Goal: Information Seeking & Learning: Check status

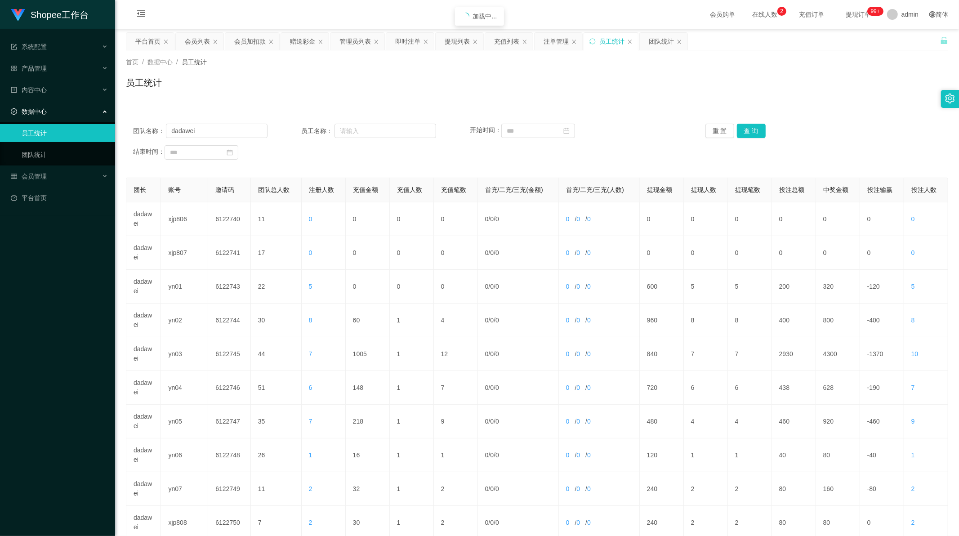
scroll to position [1, 0]
click at [752, 127] on button "查 询" at bounding box center [751, 131] width 29 height 14
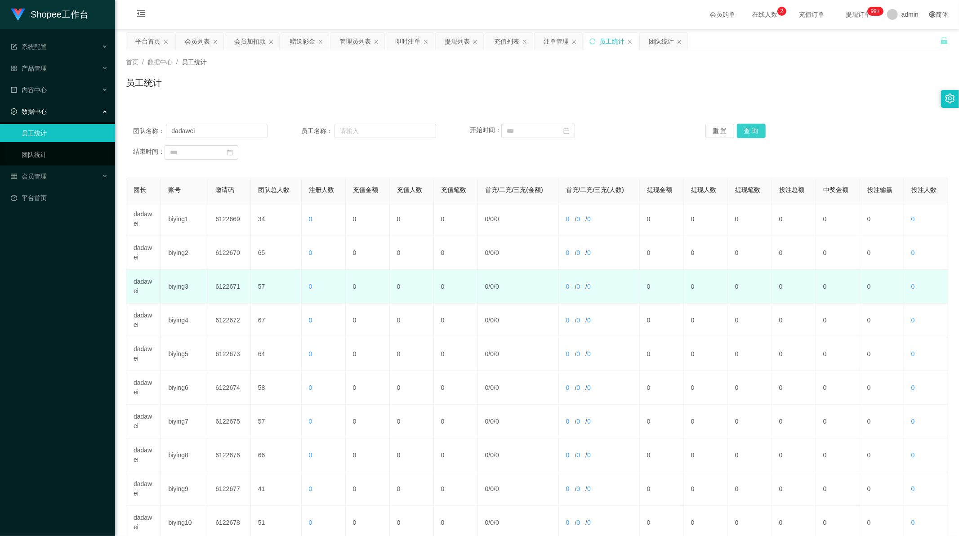
scroll to position [86, 0]
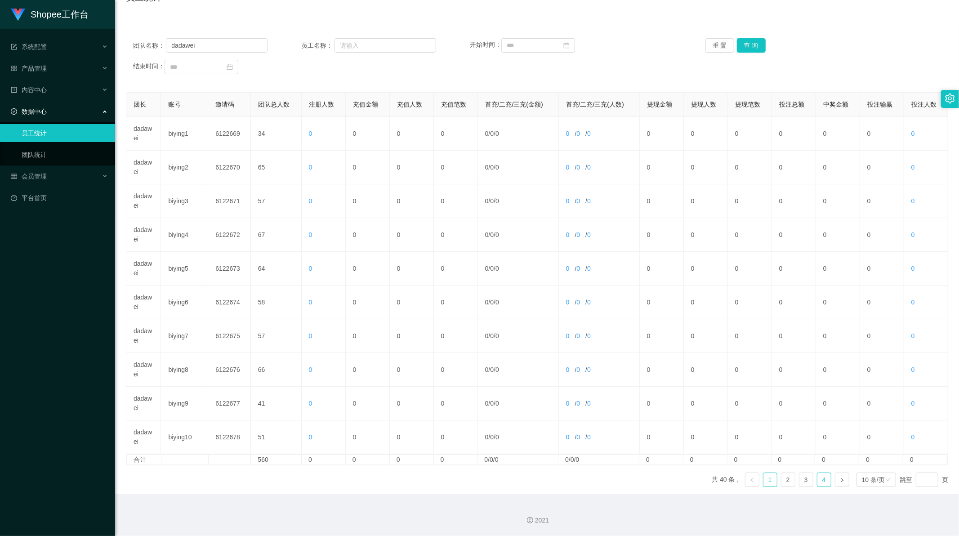
click at [817, 476] on link "4" at bounding box center [823, 479] width 13 height 13
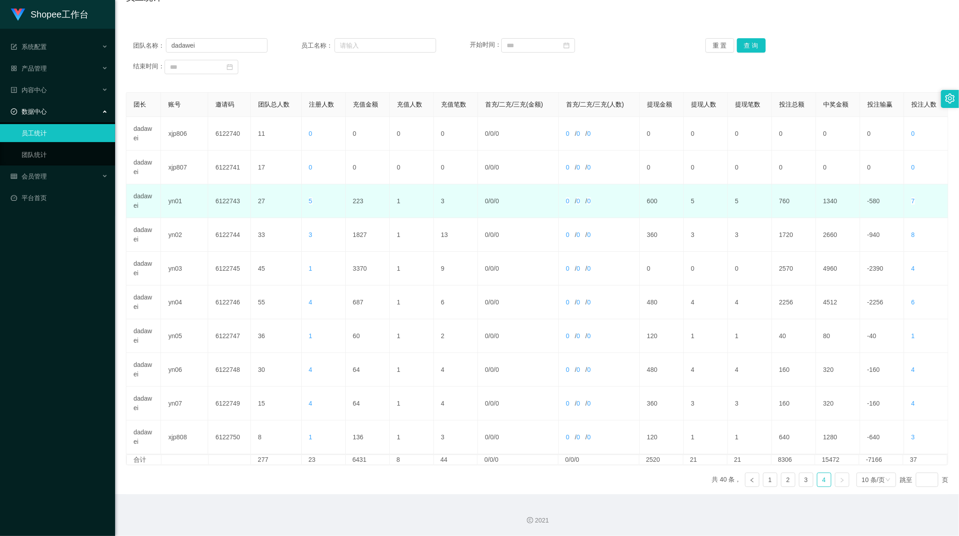
click at [348, 198] on td "223" at bounding box center [368, 201] width 44 height 34
copy td "223"
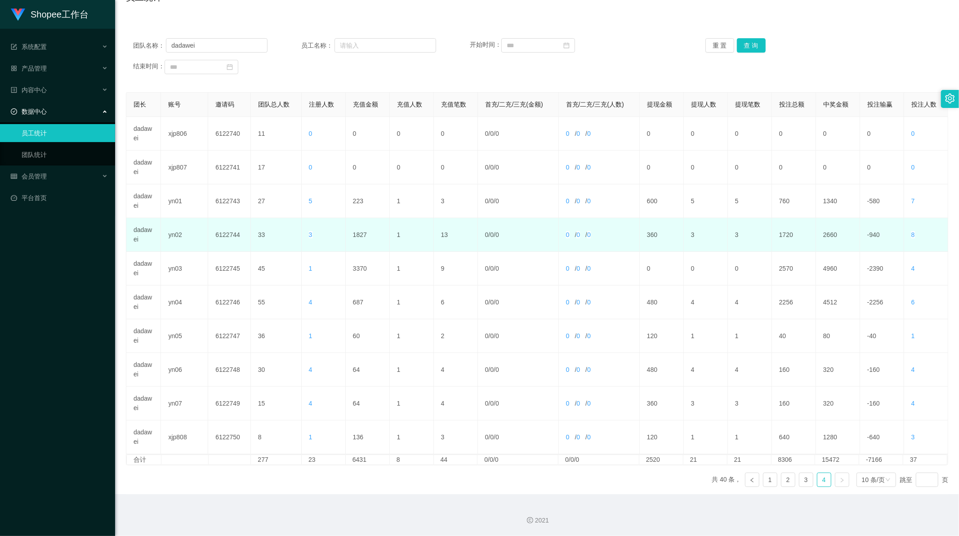
click at [354, 230] on td "1827" at bounding box center [368, 235] width 44 height 34
copy td "1827"
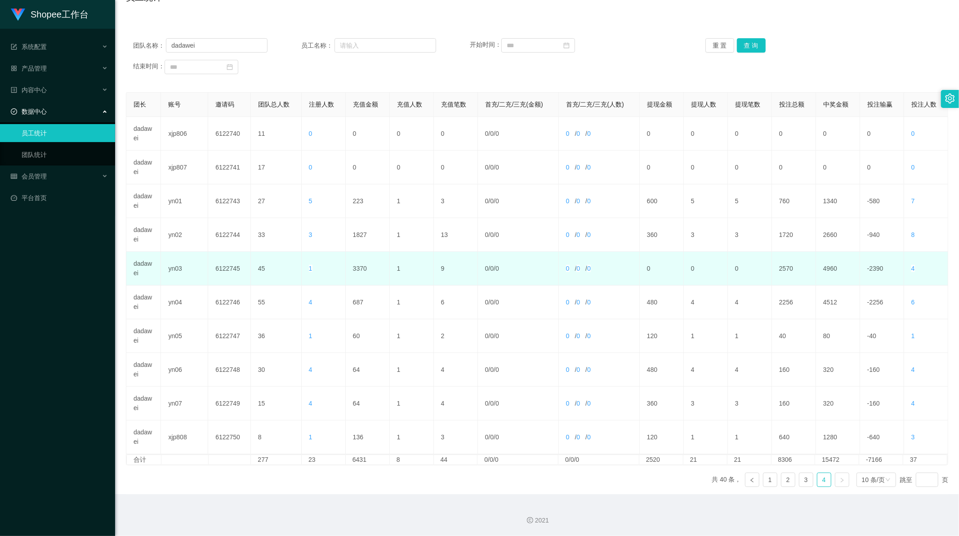
click at [358, 267] on td "3370" at bounding box center [368, 269] width 44 height 34
copy td "3370"
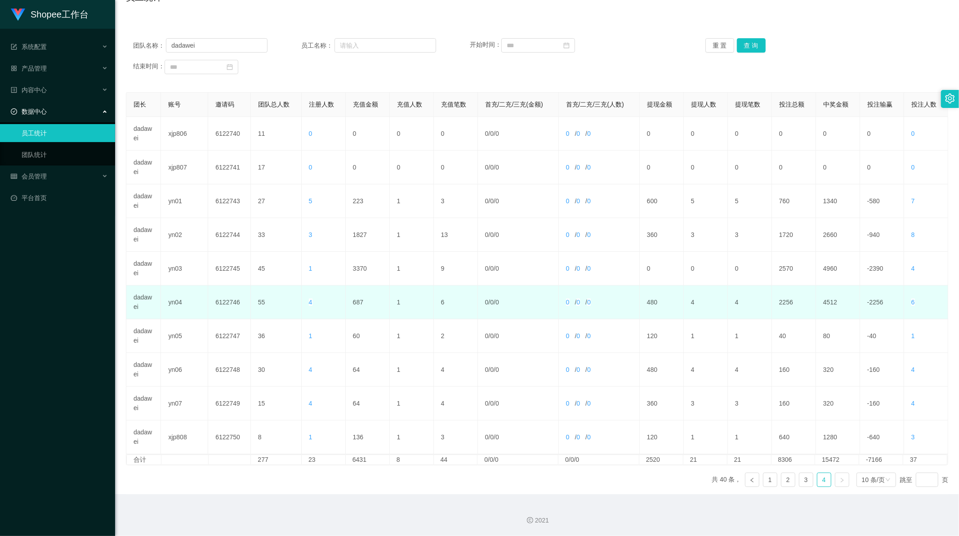
click at [354, 302] on td "687" at bounding box center [368, 302] width 44 height 34
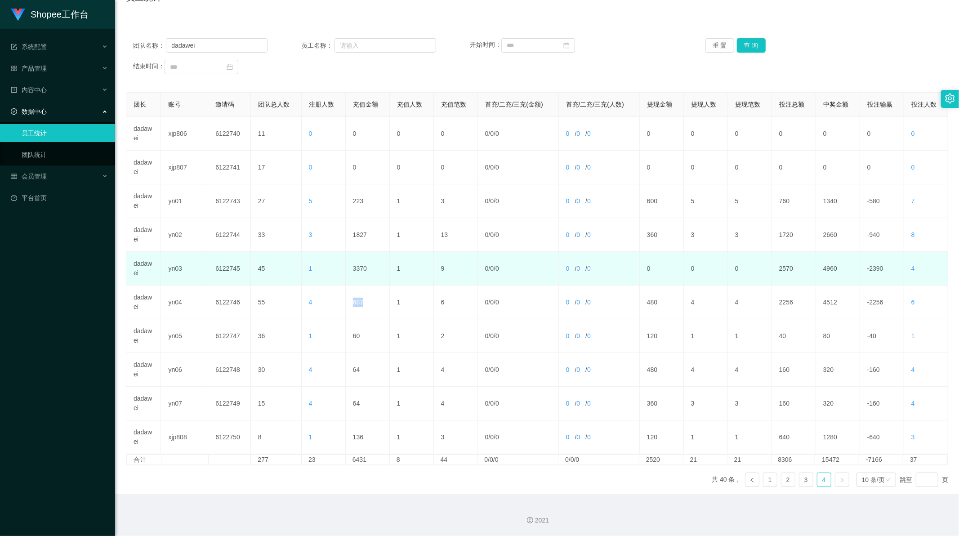
copy td "687"
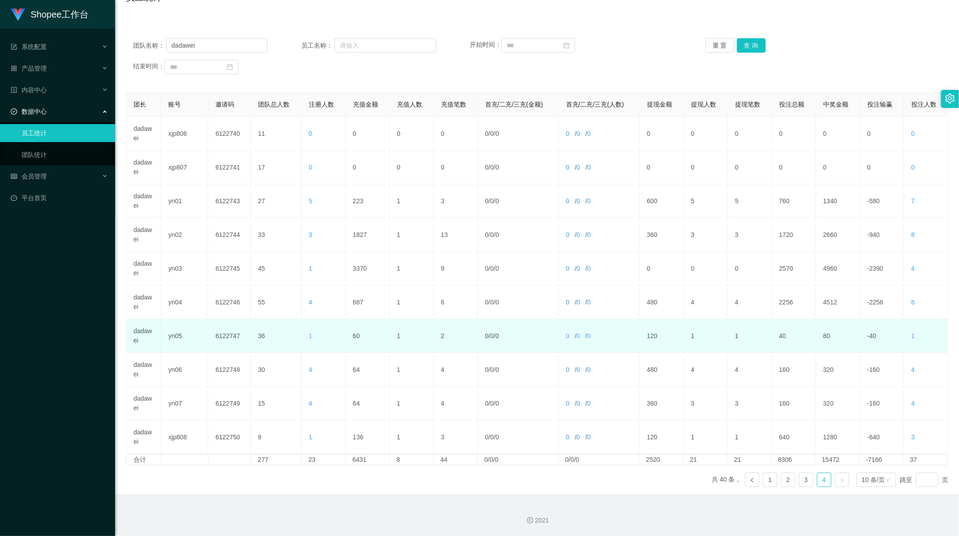
click at [357, 334] on td "60" at bounding box center [368, 336] width 44 height 34
click at [354, 335] on td "60" at bounding box center [368, 336] width 44 height 34
copy td "60"
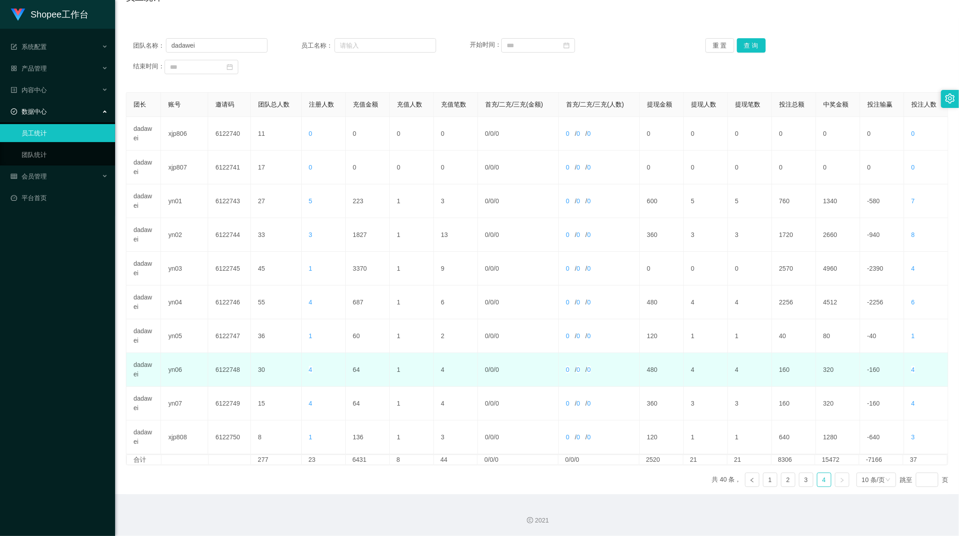
click at [355, 369] on td "64" at bounding box center [368, 370] width 44 height 34
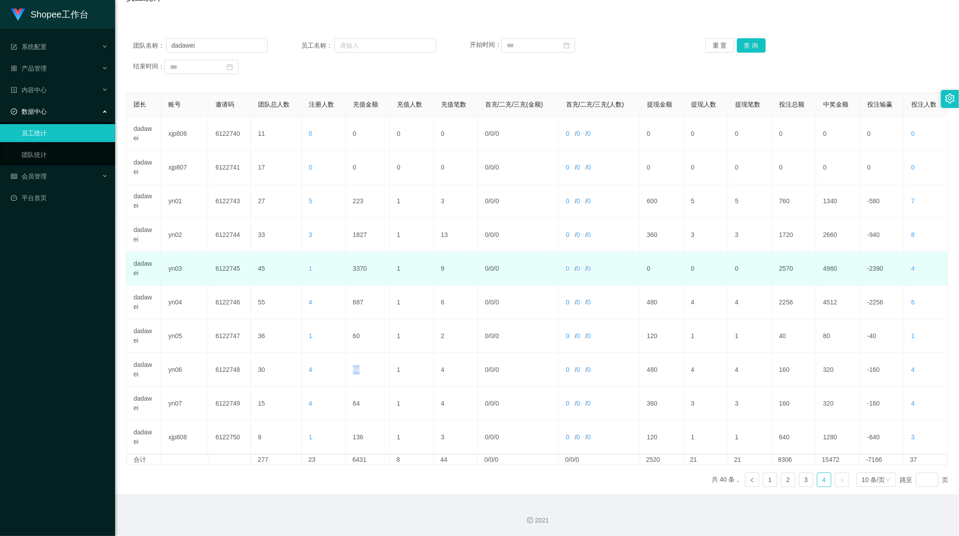
copy td "64"
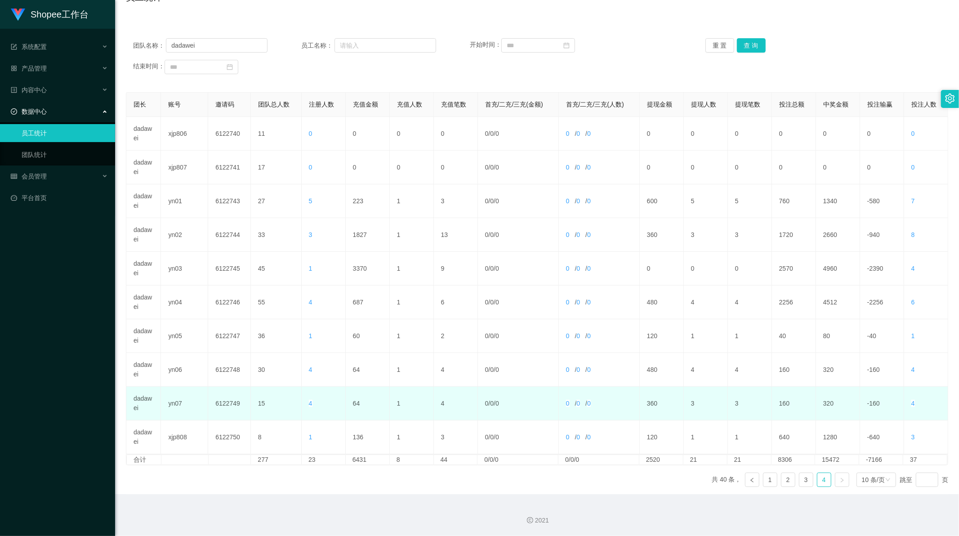
click at [356, 402] on td "64" at bounding box center [368, 404] width 44 height 34
click at [354, 403] on td "64" at bounding box center [368, 404] width 44 height 34
copy td "64"
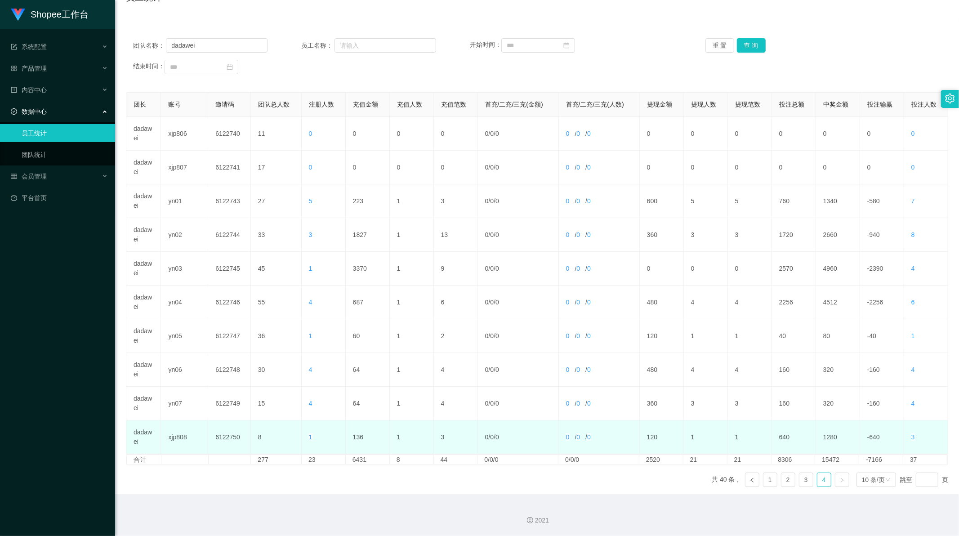
click at [356, 439] on td "136" at bounding box center [368, 437] width 44 height 34
copy td "136"
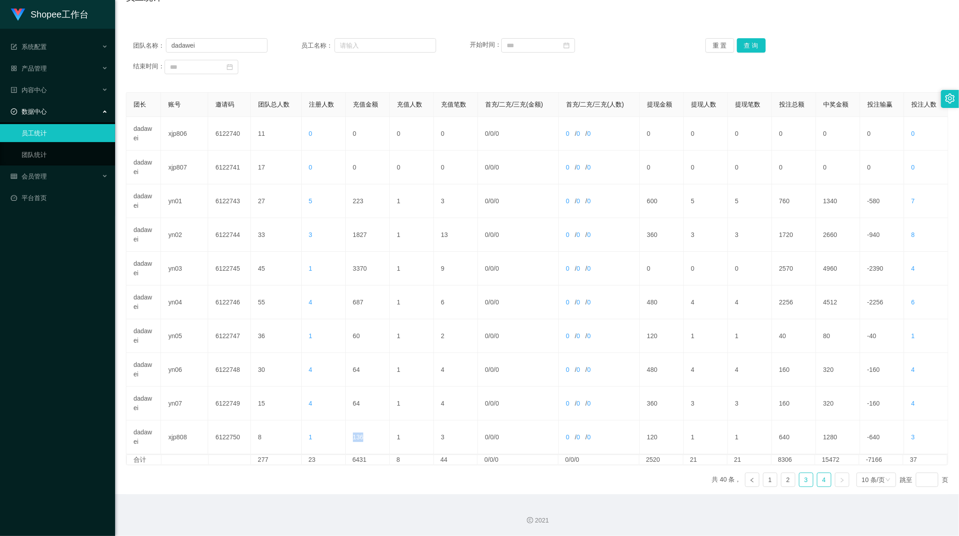
click at [803, 479] on link "3" at bounding box center [805, 479] width 13 height 13
click at [817, 481] on link "4" at bounding box center [823, 479] width 13 height 13
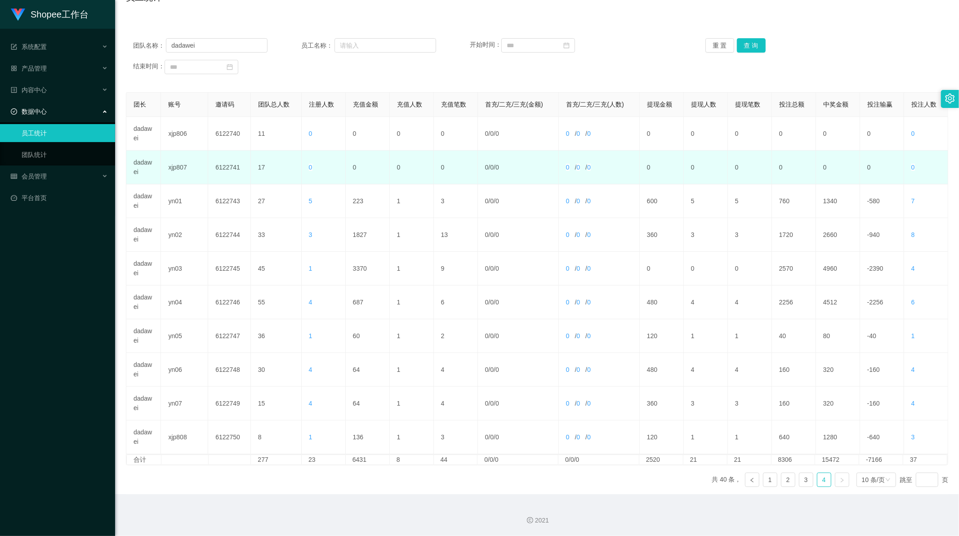
scroll to position [0, 0]
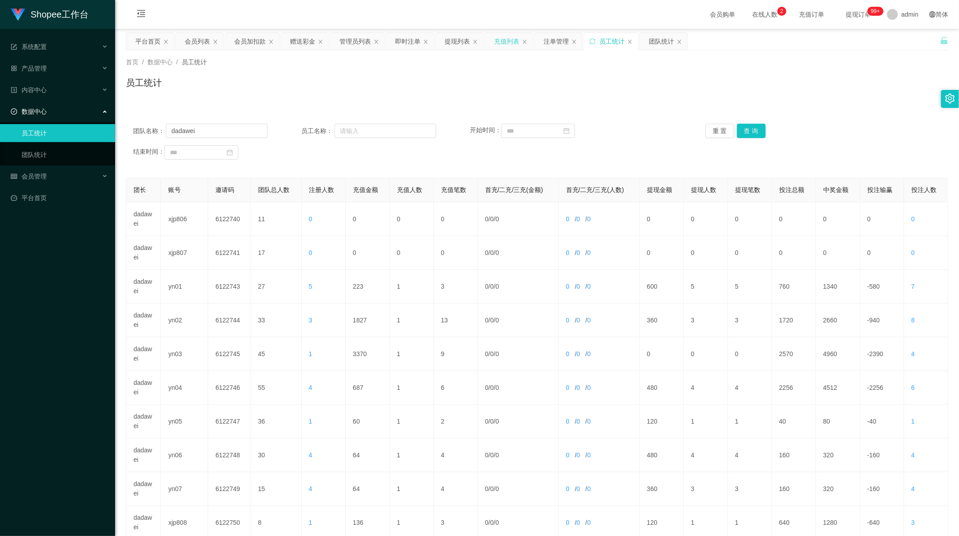
click at [509, 44] on div "充值列表" at bounding box center [506, 41] width 25 height 17
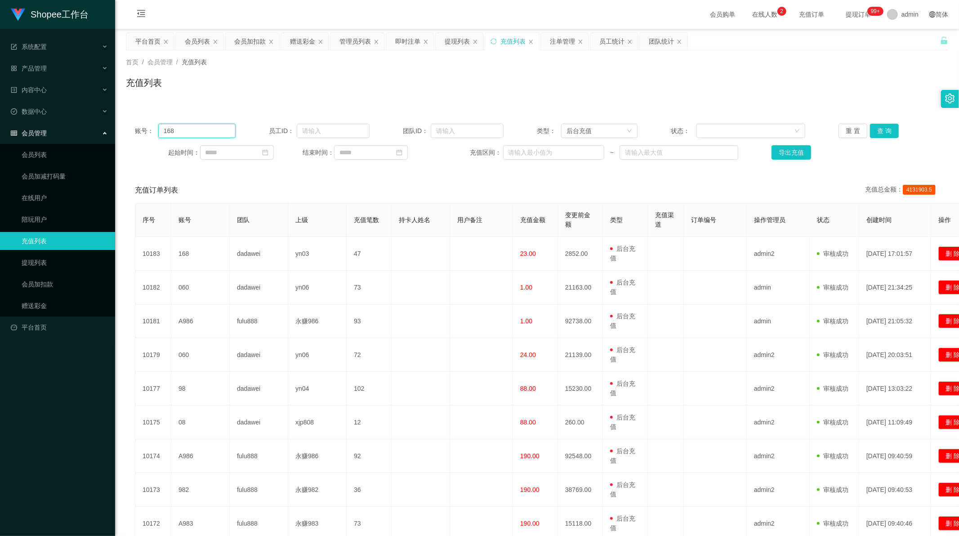
click at [203, 129] on input "168" at bounding box center [196, 131] width 77 height 14
click at [543, 147] on input "text" at bounding box center [553, 152] width 101 height 14
type input "60"
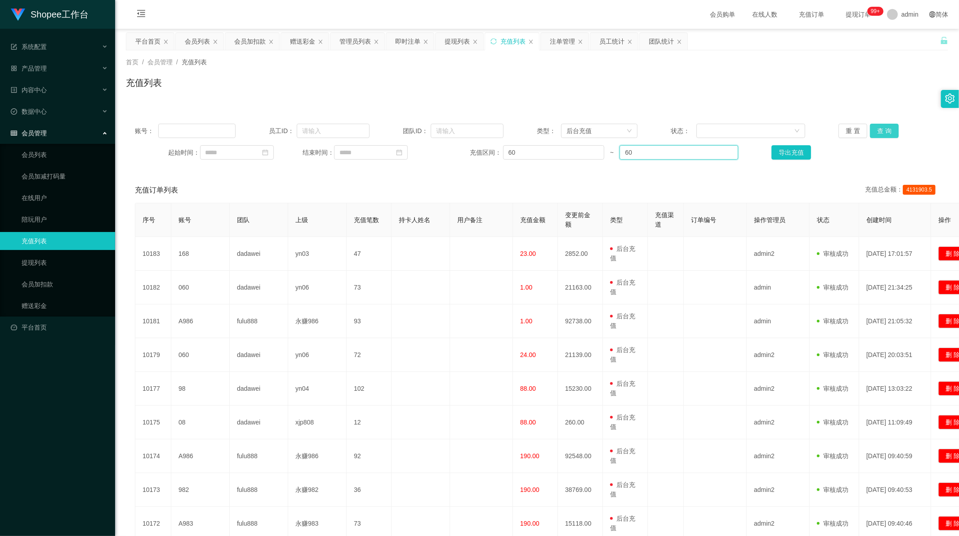
type input "60"
click at [882, 127] on button "查 询" at bounding box center [884, 131] width 29 height 14
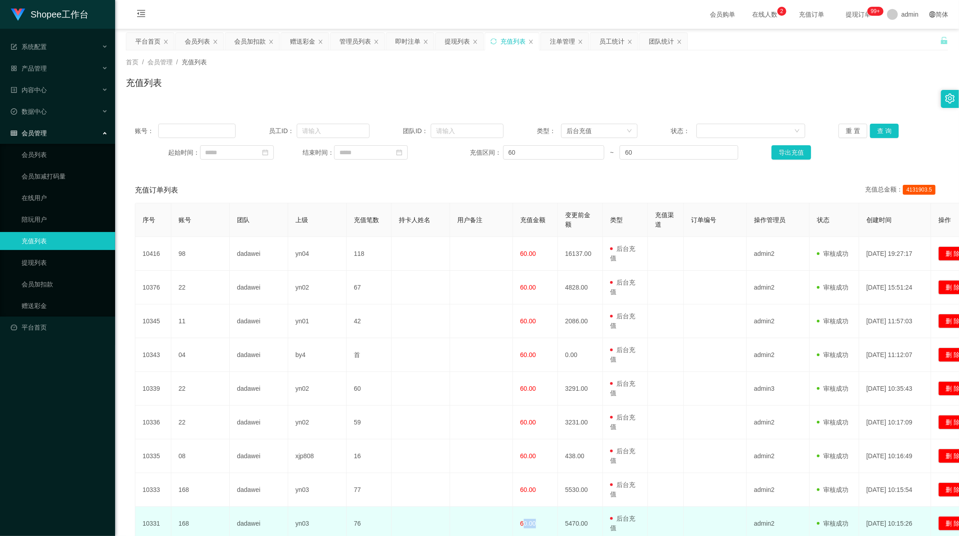
drag, startPoint x: 536, startPoint y: 526, endPoint x: 523, endPoint y: 522, distance: 14.1
click at [523, 522] on td "60.00" at bounding box center [535, 524] width 45 height 34
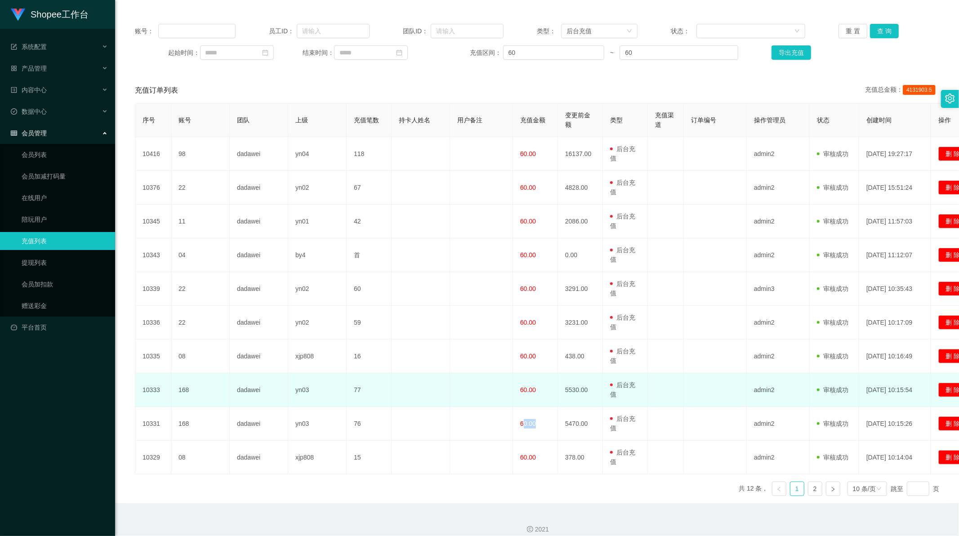
scroll to position [109, 0]
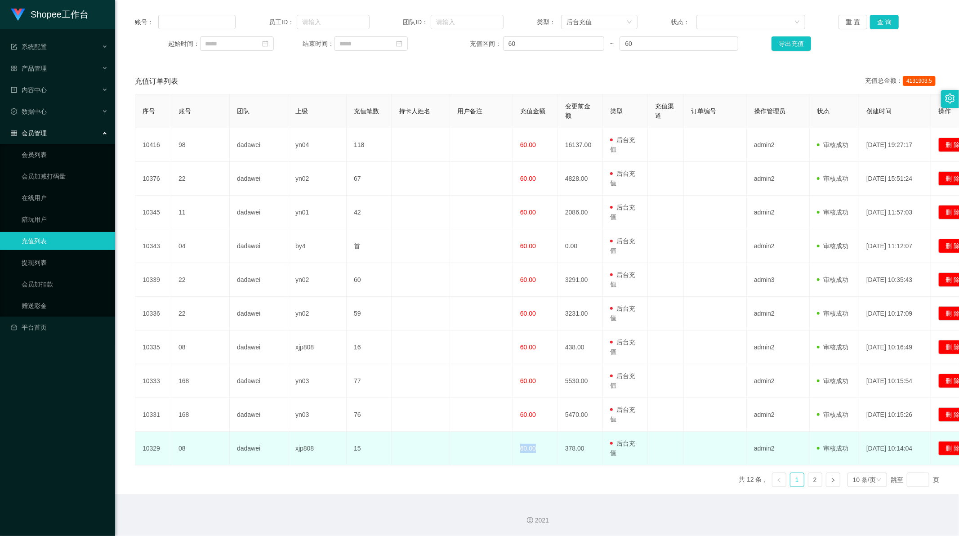
drag, startPoint x: 533, startPoint y: 448, endPoint x: 540, endPoint y: 450, distance: 7.4
click at [540, 450] on td "60.00" at bounding box center [535, 449] width 45 height 34
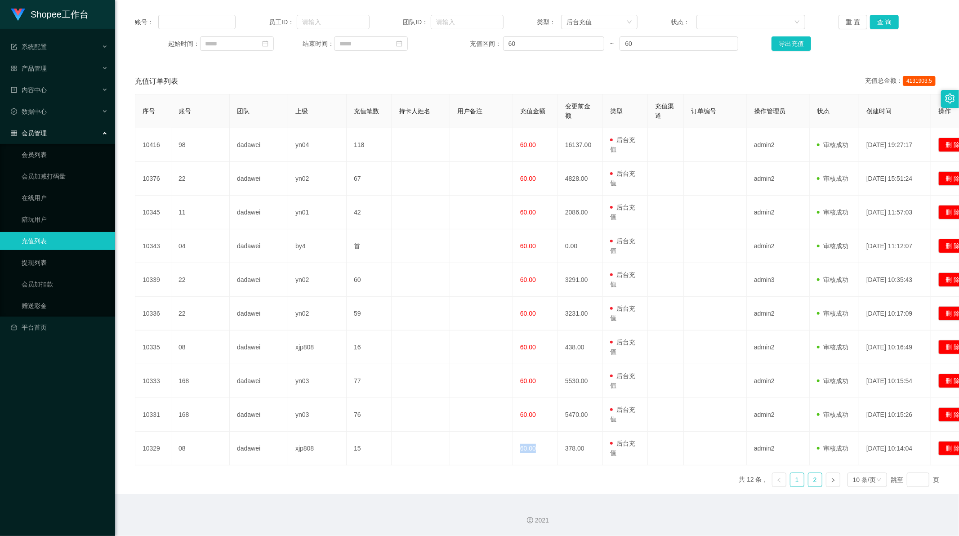
click at [808, 482] on link "2" at bounding box center [814, 479] width 13 height 13
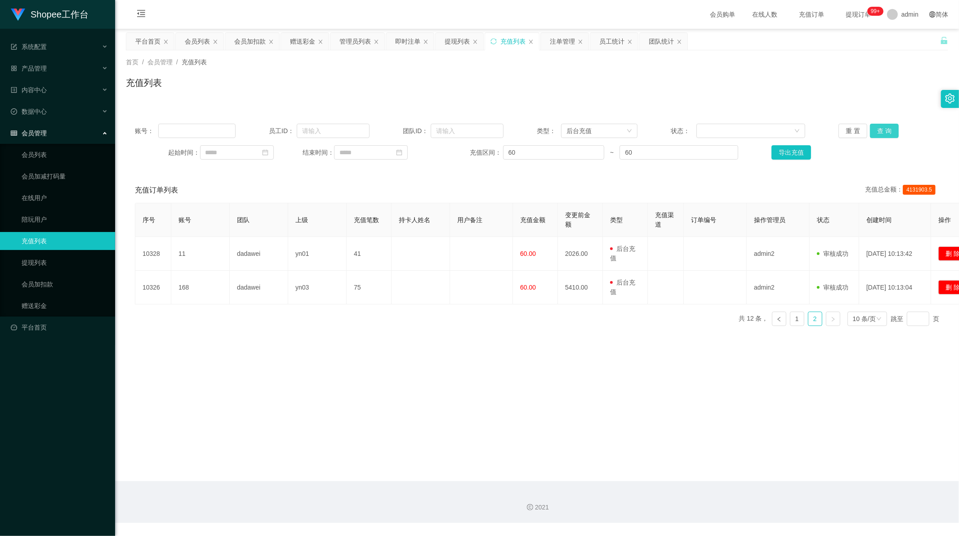
click at [878, 131] on button "查 询" at bounding box center [884, 131] width 29 height 14
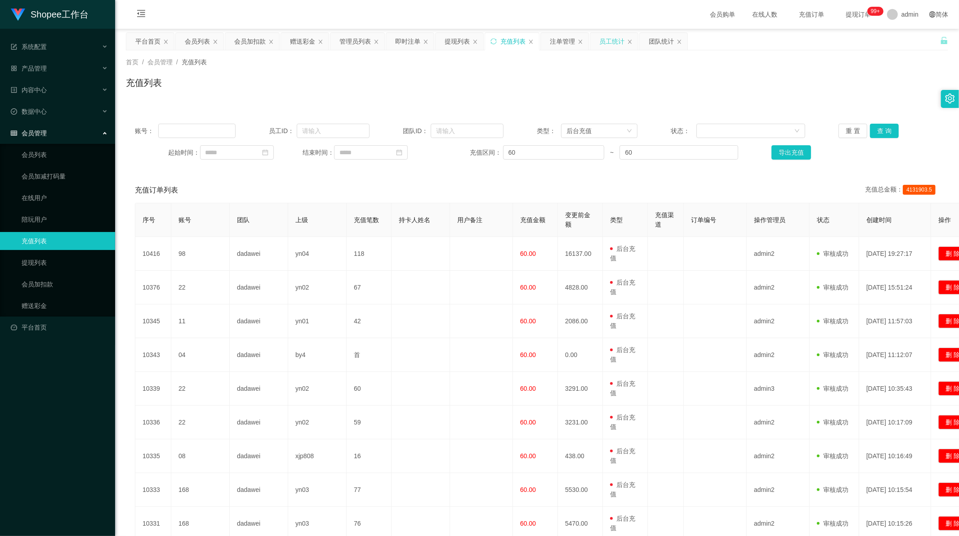
click at [618, 38] on div "员工统计" at bounding box center [611, 41] width 25 height 17
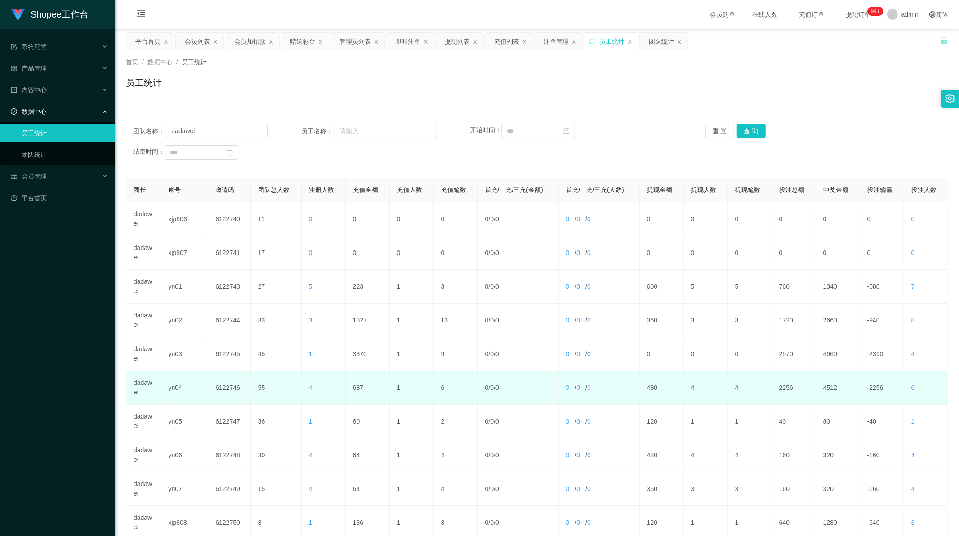
scroll to position [86, 0]
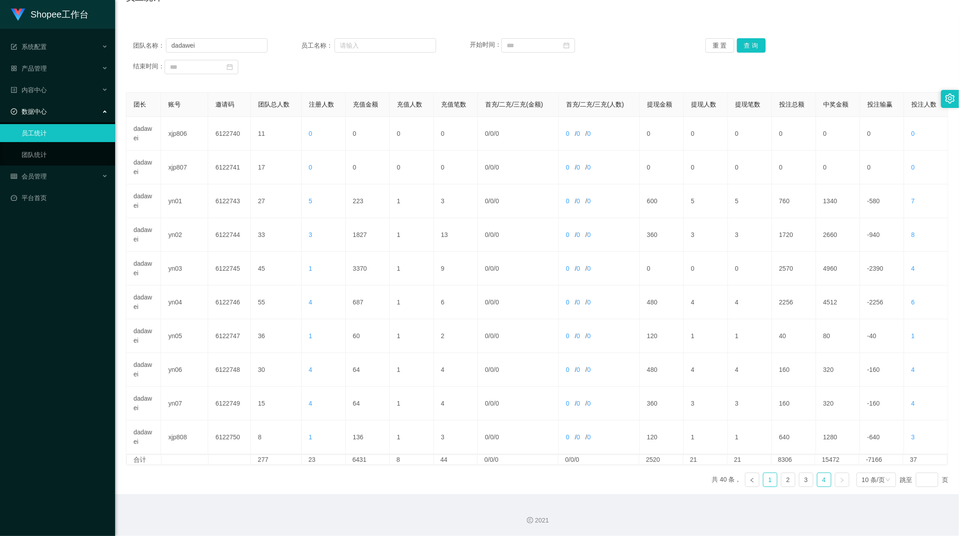
click at [763, 480] on link "1" at bounding box center [769, 479] width 13 height 13
click at [787, 480] on link "2" at bounding box center [787, 479] width 13 height 13
click at [330, 68] on div "结束时间：" at bounding box center [234, 67] width 202 height 14
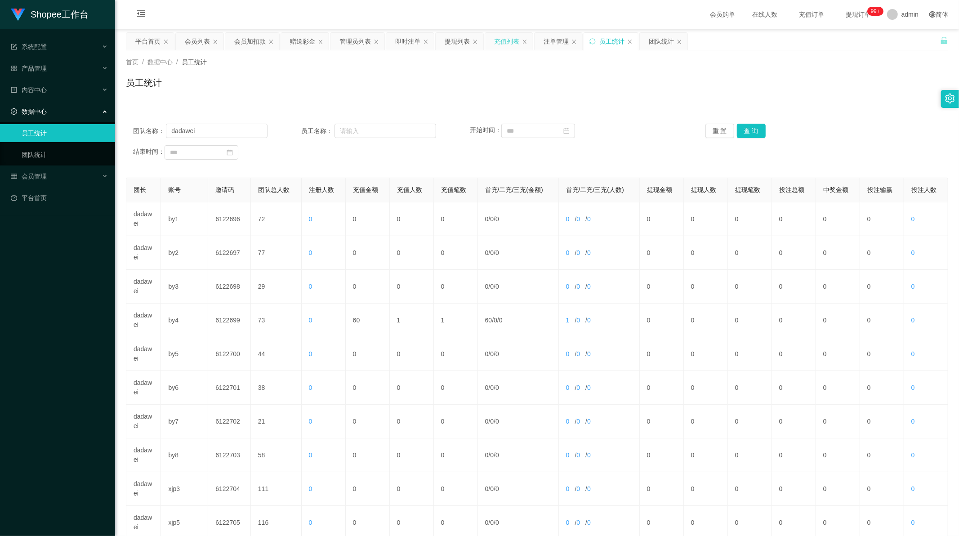
click at [503, 41] on div "充值列表" at bounding box center [506, 41] width 25 height 17
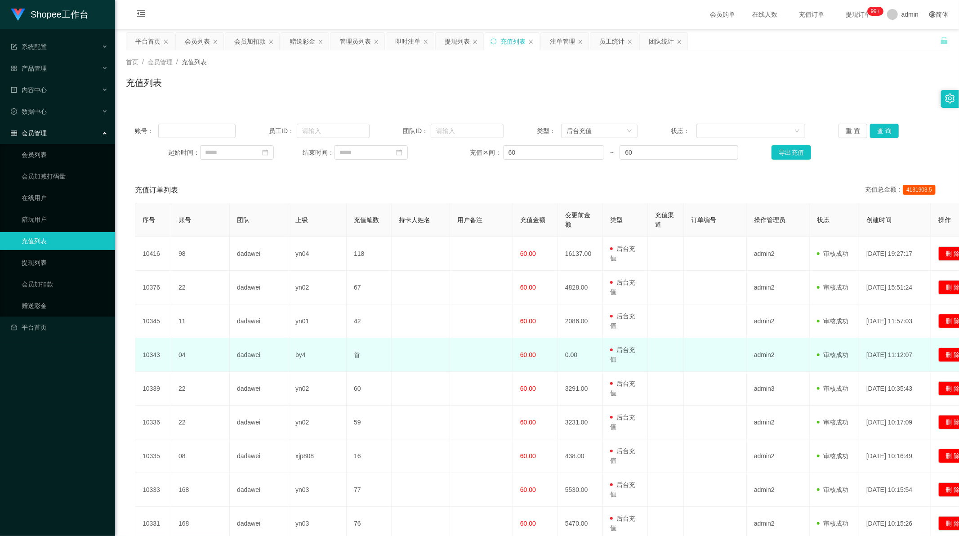
click at [181, 355] on td "04" at bounding box center [200, 355] width 58 height 34
copy td "04"
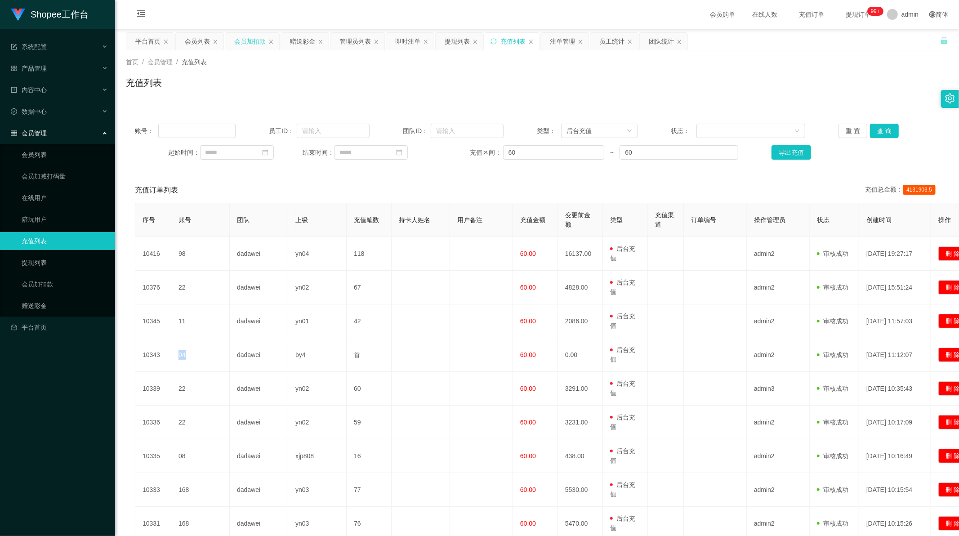
click at [250, 46] on div "会员加扣款" at bounding box center [249, 41] width 31 height 17
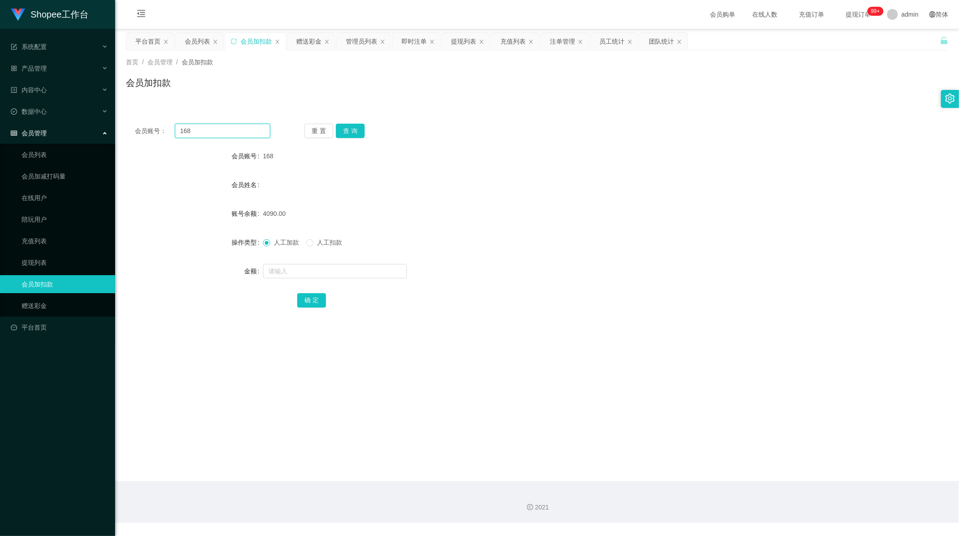
click at [223, 132] on input "168" at bounding box center [223, 131] width 96 height 14
paste input "04"
type input "04"
click at [342, 128] on button "查 询" at bounding box center [350, 131] width 29 height 14
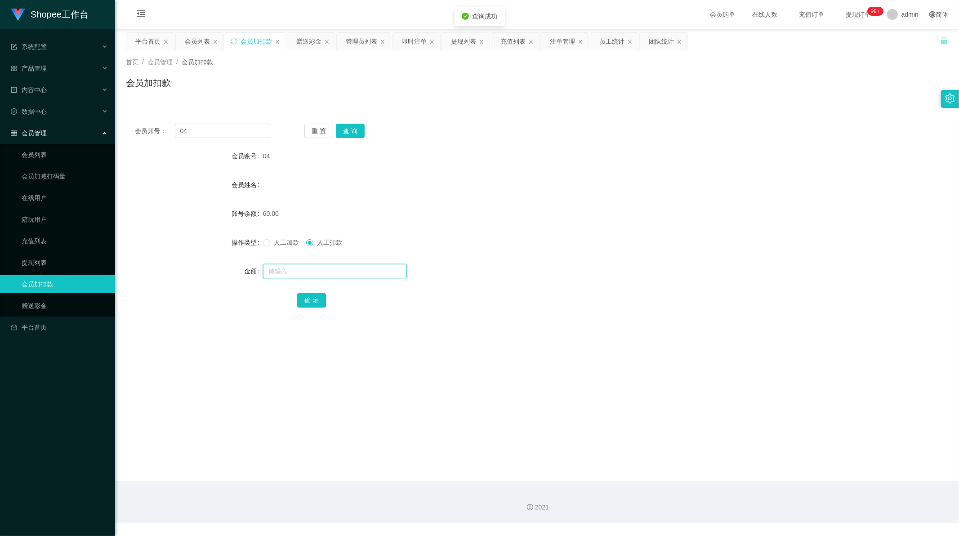
click at [293, 275] on input "text" at bounding box center [335, 271] width 144 height 14
type input "60"
click at [313, 297] on button "确 定" at bounding box center [311, 300] width 29 height 14
click at [223, 129] on input "04" at bounding box center [223, 131] width 96 height 14
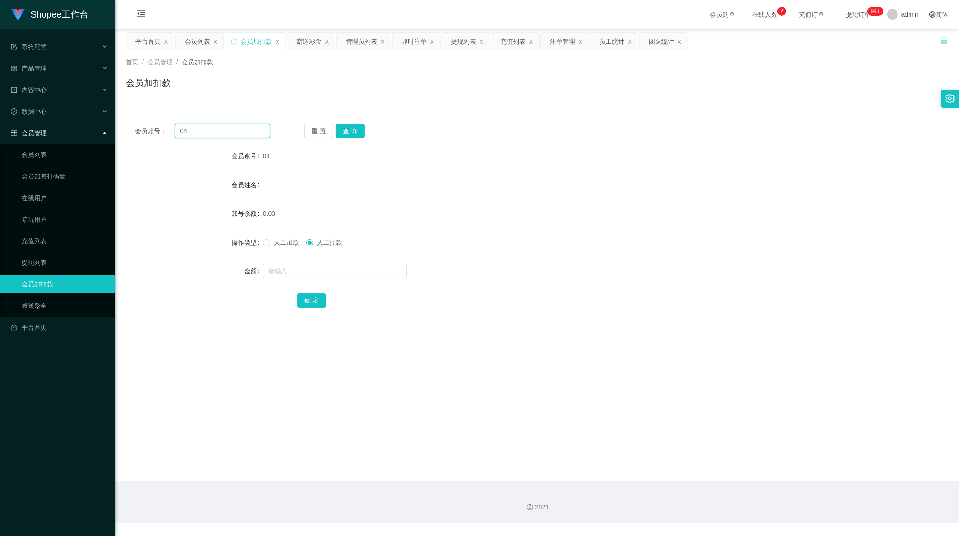
click at [205, 137] on input "04" at bounding box center [223, 131] width 96 height 14
paste input "98"
type input "98"
click at [341, 125] on button "查 询" at bounding box center [350, 131] width 29 height 14
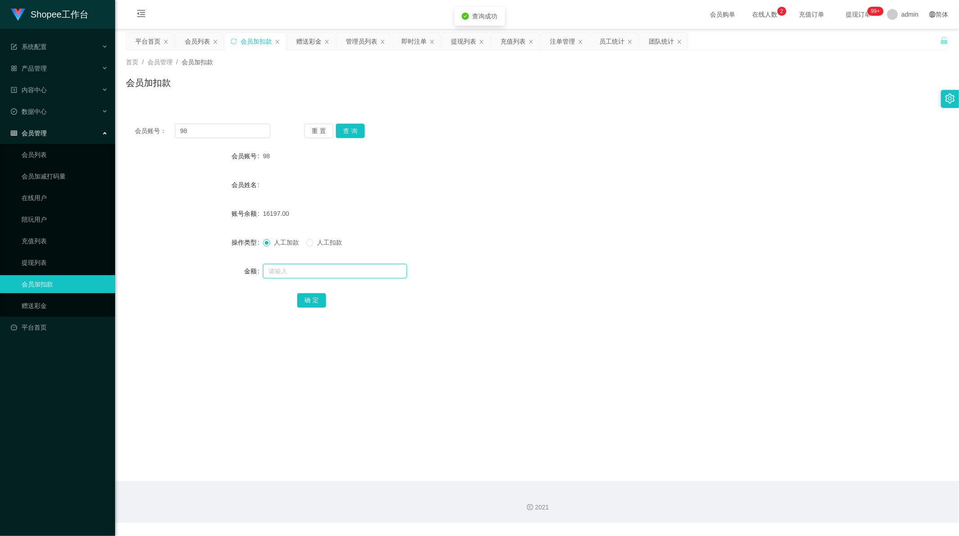
click at [280, 272] on input "text" at bounding box center [335, 271] width 144 height 14
type input "60"
click at [308, 299] on button "确 定" at bounding box center [311, 300] width 29 height 14
click at [606, 37] on div "员工统计" at bounding box center [611, 41] width 25 height 17
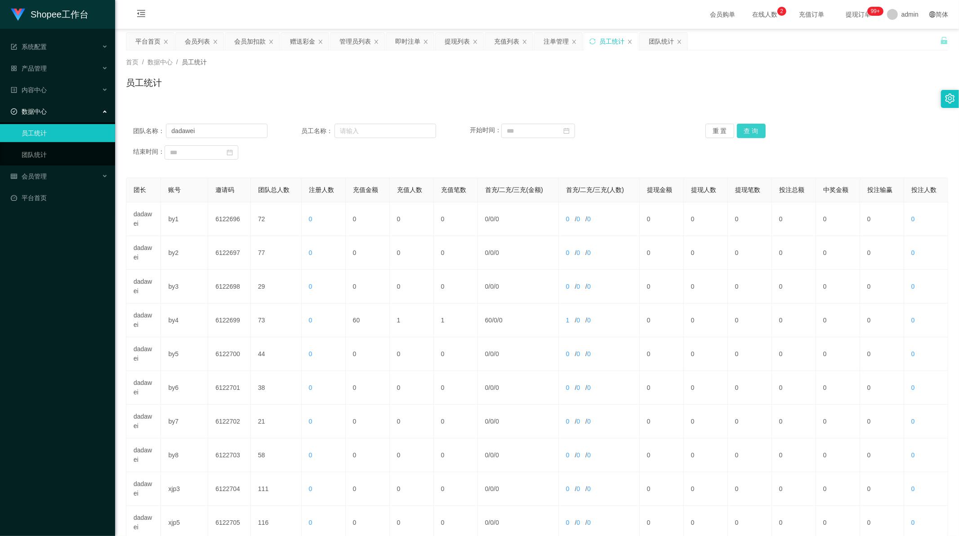
click at [751, 132] on button "查 询" at bounding box center [751, 131] width 29 height 14
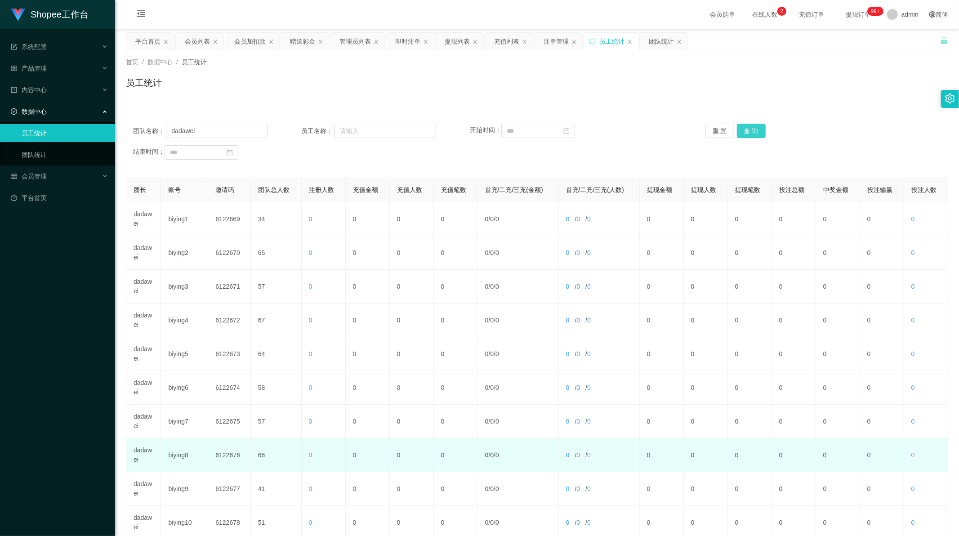
scroll to position [86, 0]
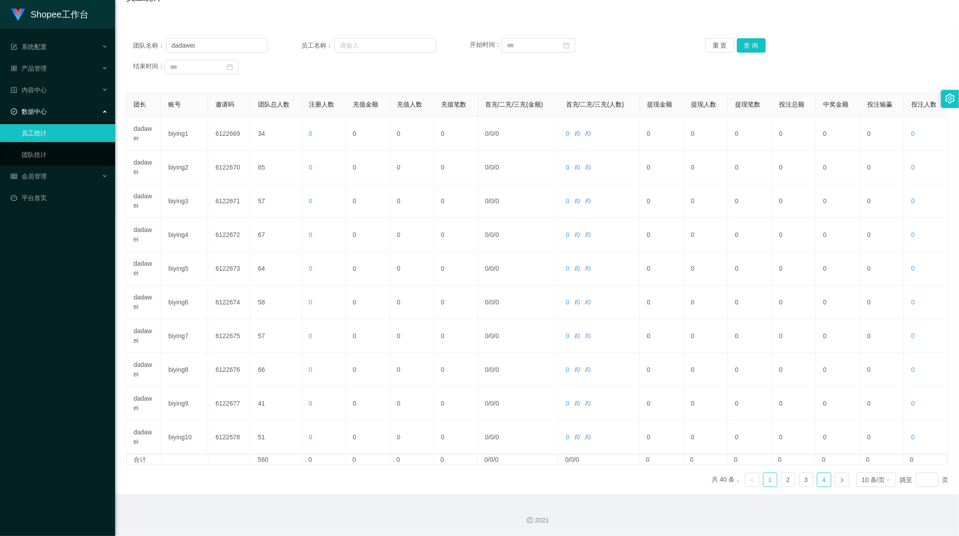
click at [820, 481] on link "4" at bounding box center [823, 479] width 13 height 13
click at [748, 49] on button "查 询" at bounding box center [751, 45] width 29 height 14
click at [781, 482] on link "2" at bounding box center [787, 479] width 13 height 13
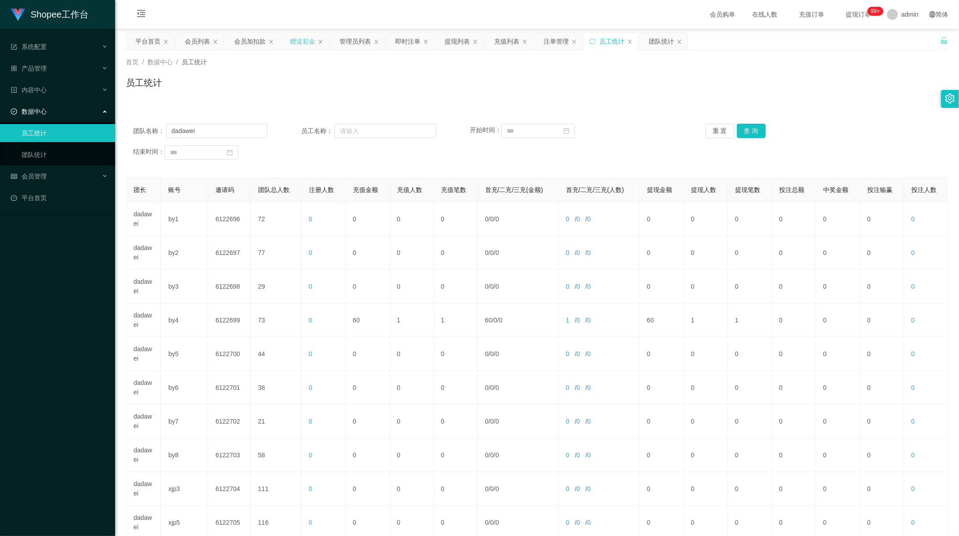
click at [298, 41] on div "赠送彩金" at bounding box center [302, 41] width 25 height 17
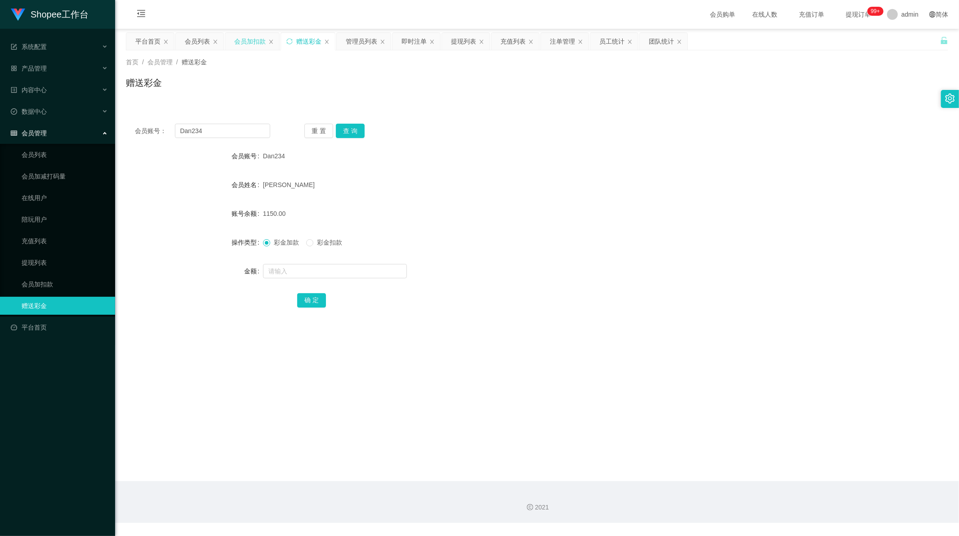
click at [241, 40] on div "会员加扣款" at bounding box center [249, 41] width 31 height 17
click at [386, 146] on div "会员账号： 98 重 置 查 询 会员账号 98 会员姓名 账号余额 16257.00 操作类型 人工加款 人工扣款 金额 确 定" at bounding box center [537, 222] width 822 height 214
click at [508, 40] on div "充值列表" at bounding box center [512, 41] width 25 height 17
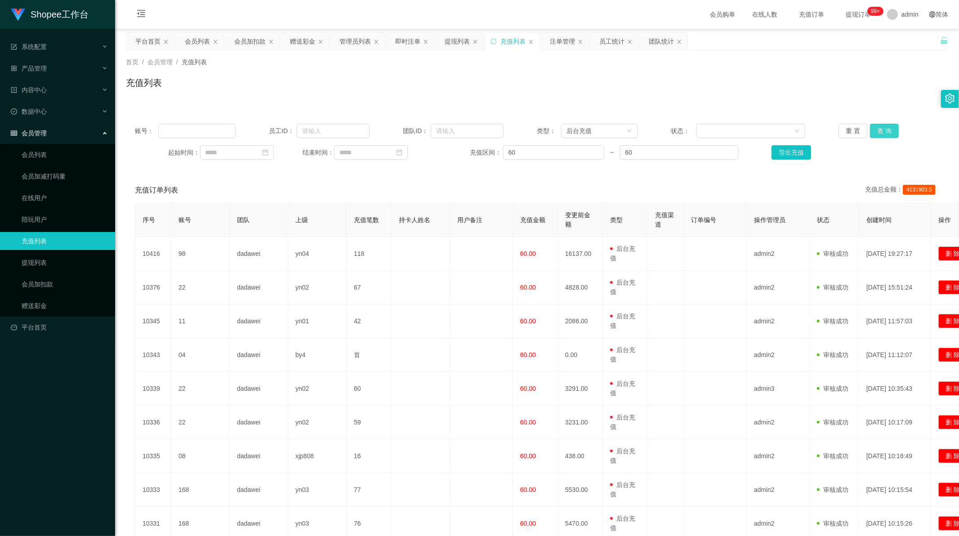
click at [873, 128] on button "查 询" at bounding box center [884, 131] width 29 height 14
click at [614, 42] on div "员工统计" at bounding box center [611, 41] width 25 height 17
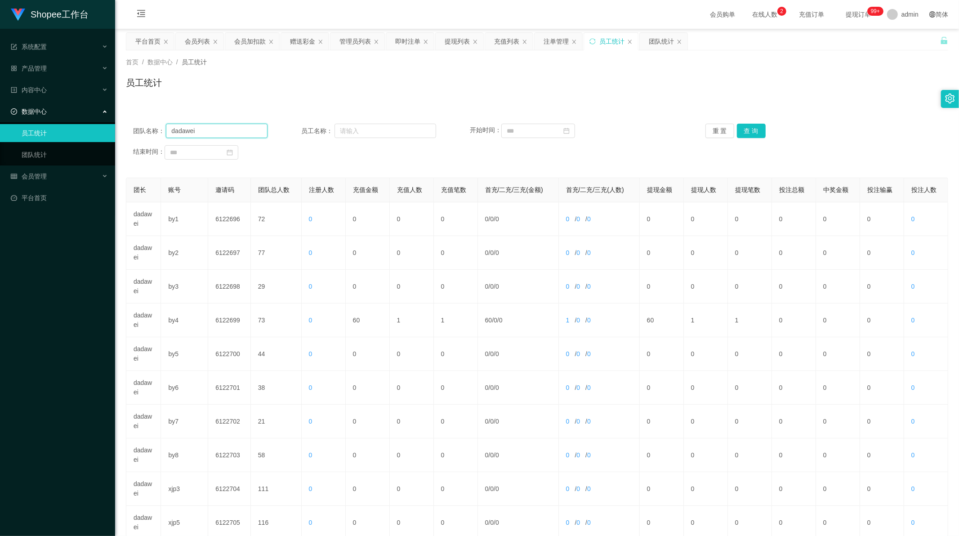
click at [198, 131] on input "dadawei" at bounding box center [217, 131] width 102 height 14
click at [743, 131] on button "查 询" at bounding box center [751, 131] width 29 height 14
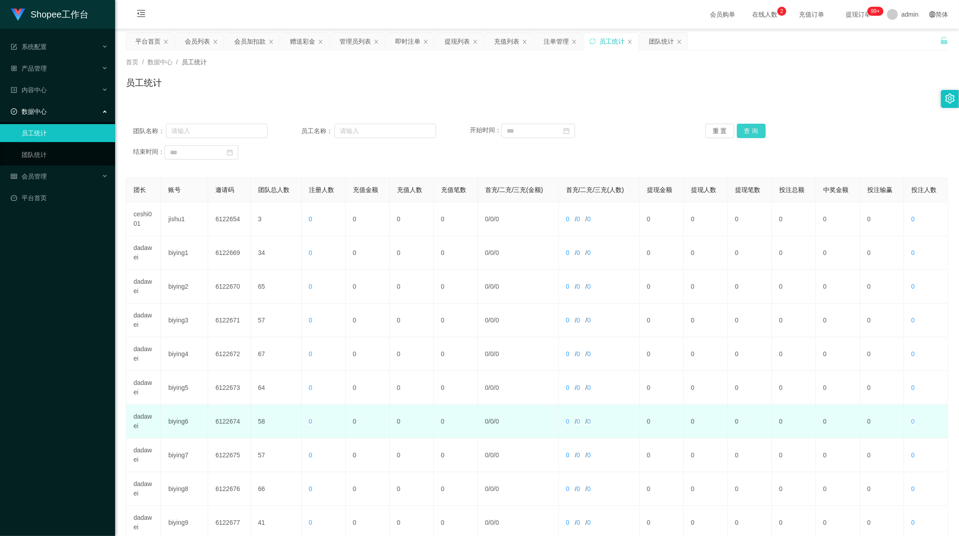
scroll to position [86, 0]
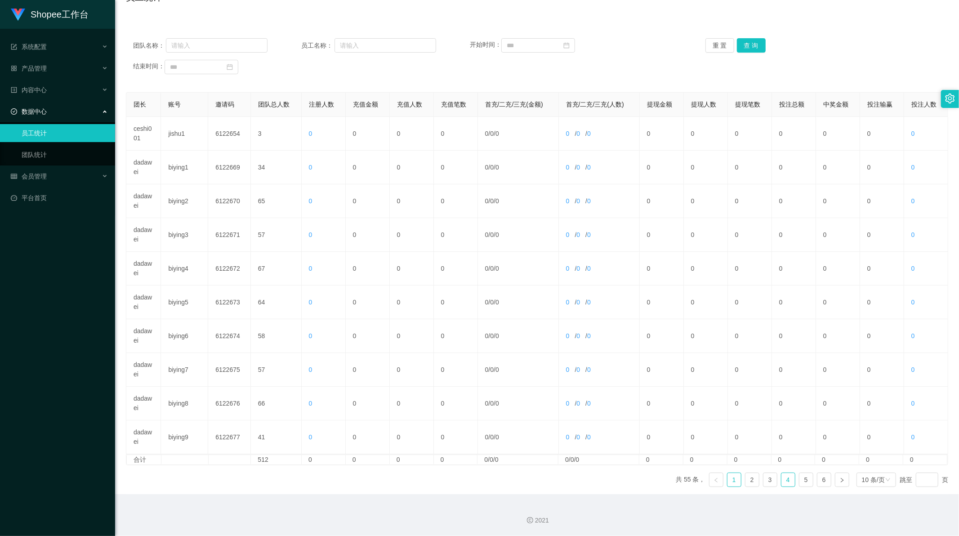
click at [781, 478] on link "4" at bounding box center [787, 479] width 13 height 13
click at [800, 480] on link "5" at bounding box center [805, 479] width 13 height 13
click at [821, 482] on link "6" at bounding box center [823, 479] width 13 height 13
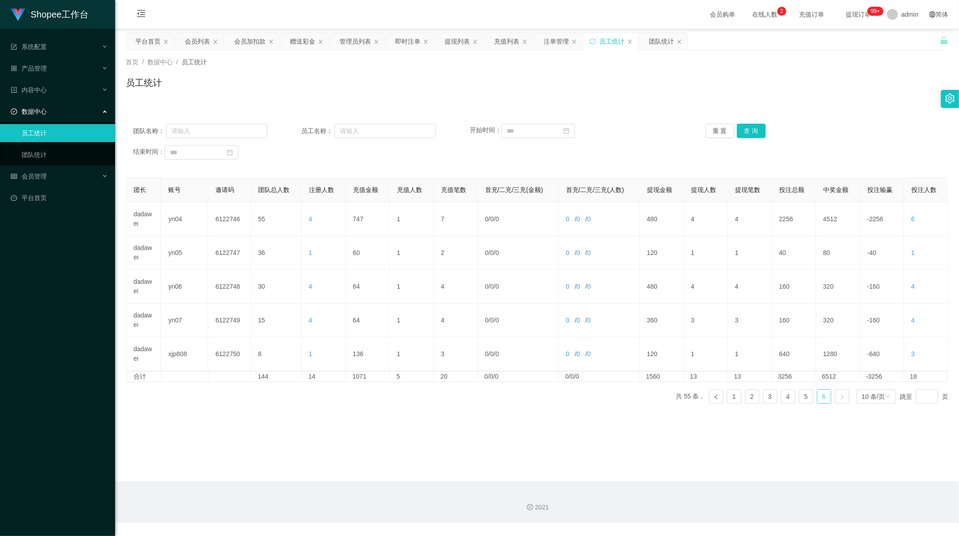
scroll to position [0, 0]
